Goal: Information Seeking & Learning: Find contact information

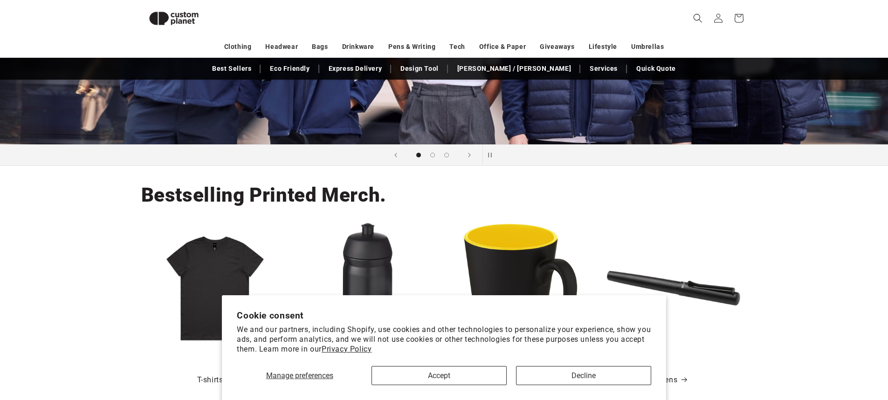
scroll to position [220, 0]
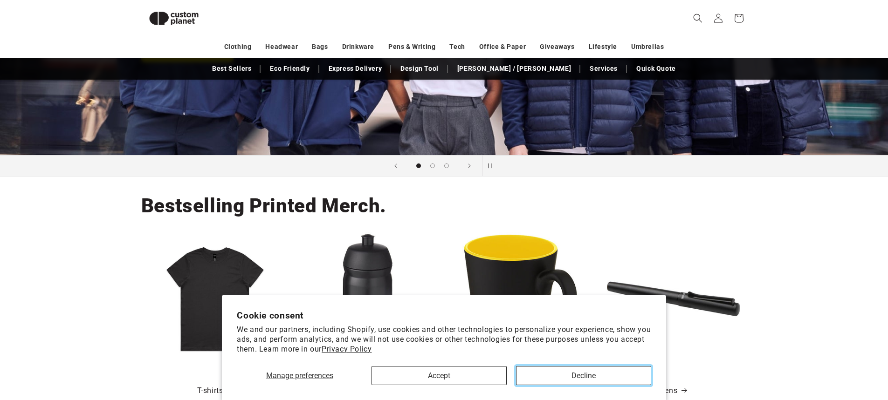
click at [584, 371] on button "Decline" at bounding box center [583, 375] width 135 height 19
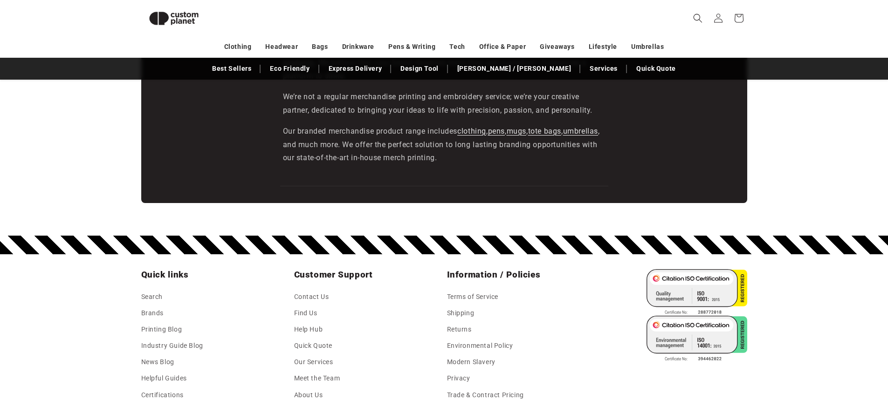
scroll to position [1619, 0]
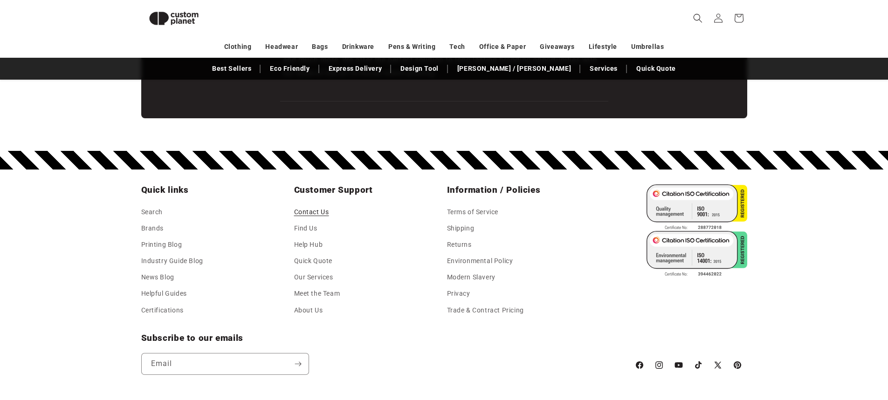
click at [324, 210] on link "Contact Us" at bounding box center [311, 213] width 35 height 14
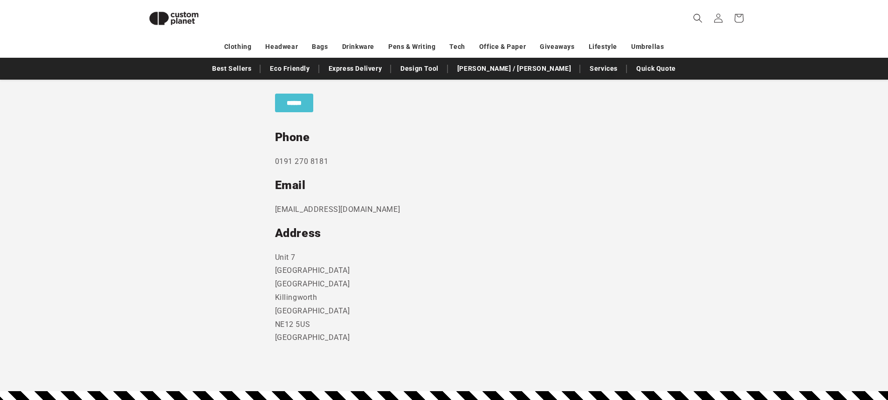
scroll to position [500, 0]
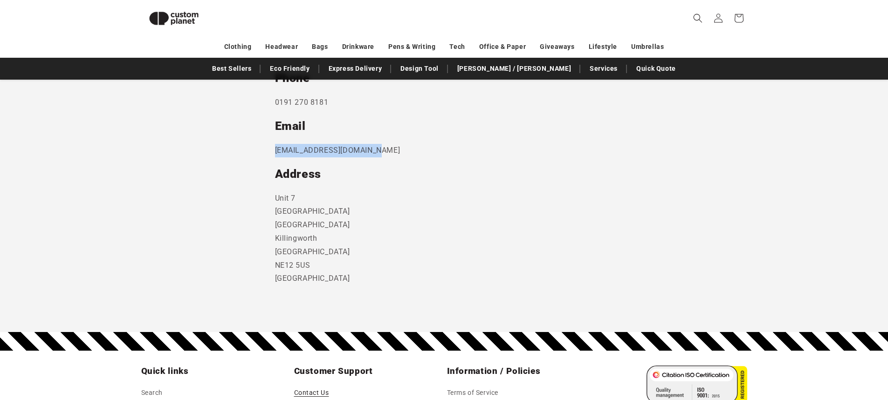
drag, startPoint x: 375, startPoint y: 149, endPoint x: 275, endPoint y: 154, distance: 100.3
click at [275, 154] on p "[EMAIL_ADDRESS][DOMAIN_NAME]" at bounding box center [444, 151] width 338 height 14
copy p "[EMAIL_ADDRESS][DOMAIN_NAME]"
